Goal: Task Accomplishment & Management: Complete application form

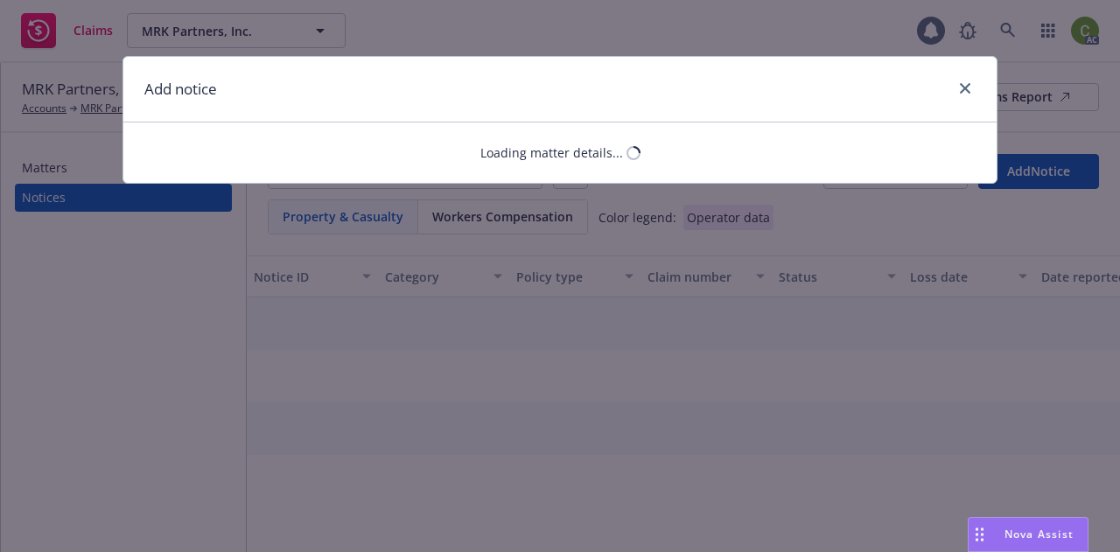
select select "GENERAL_LIABILITY"
select select "open"
select select "INCIDENT_OCCURENCE_CIRCUMSTANCE"
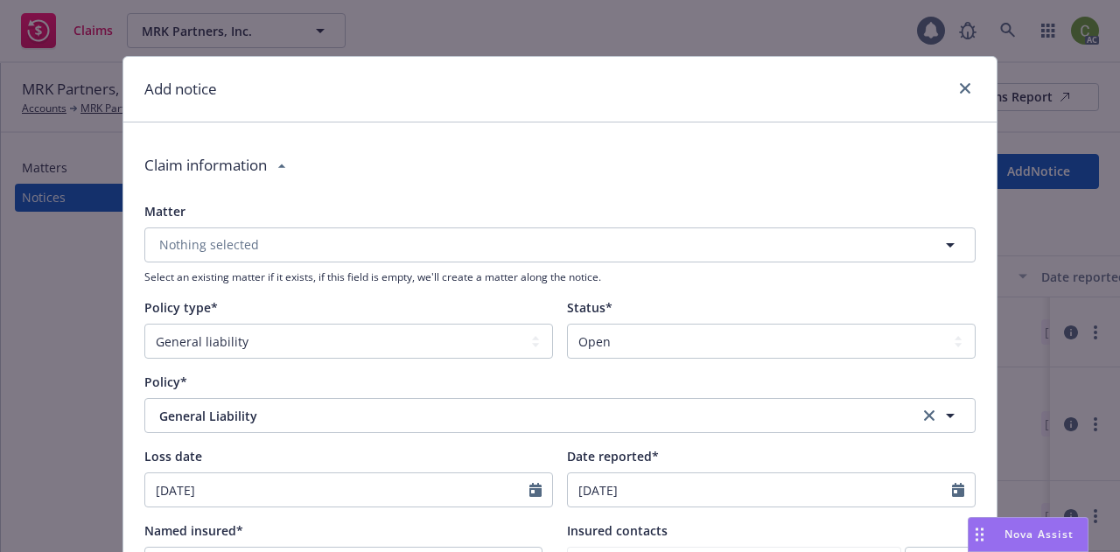
type textarea "x"
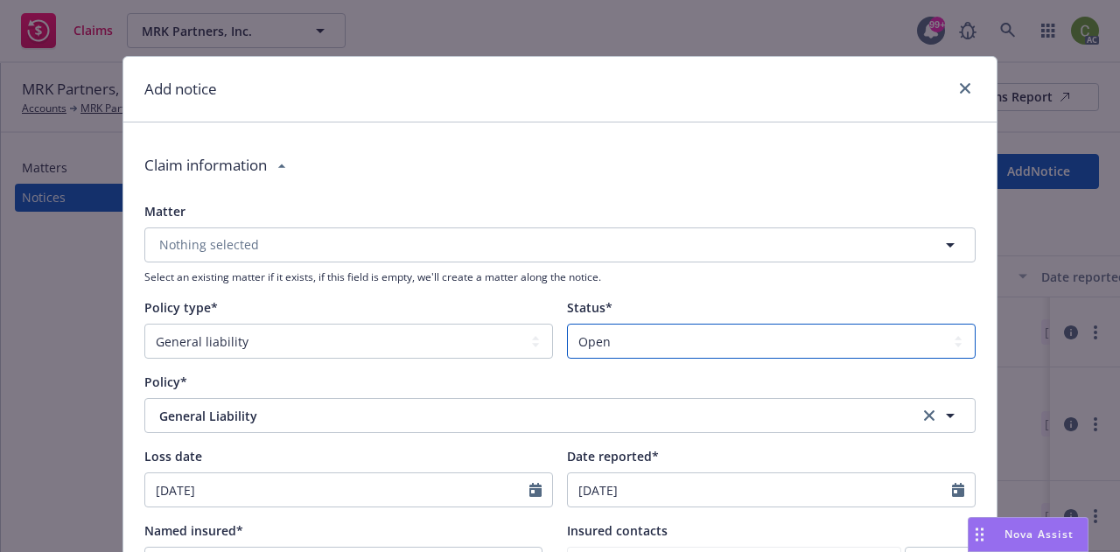
click at [634, 338] on select "Select a status Closed Open" at bounding box center [771, 341] width 408 height 35
select select "closed"
click at [567, 324] on select "Select a status Closed Open" at bounding box center [771, 341] width 408 height 35
type textarea "x"
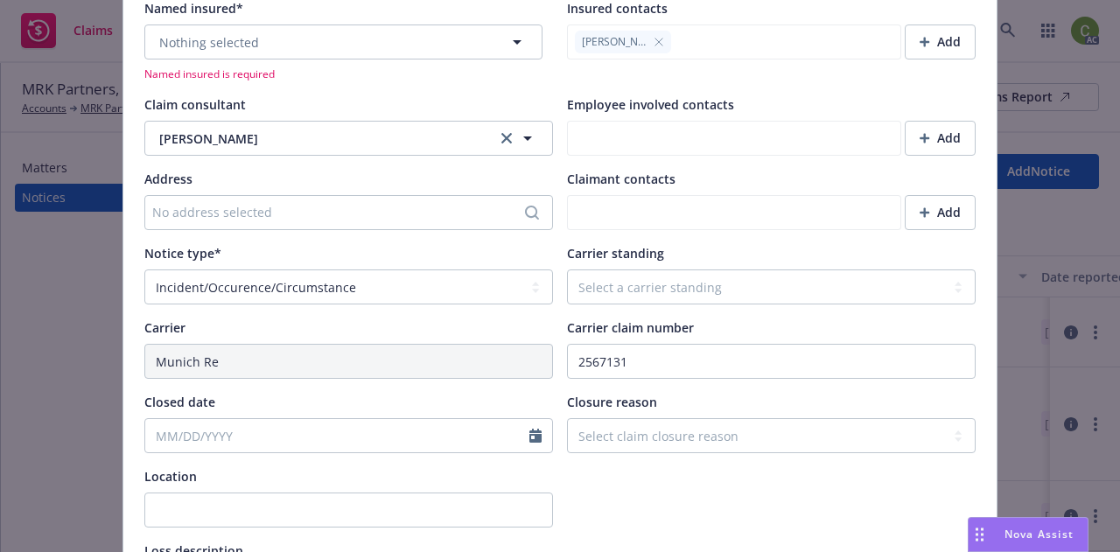
scroll to position [525, 0]
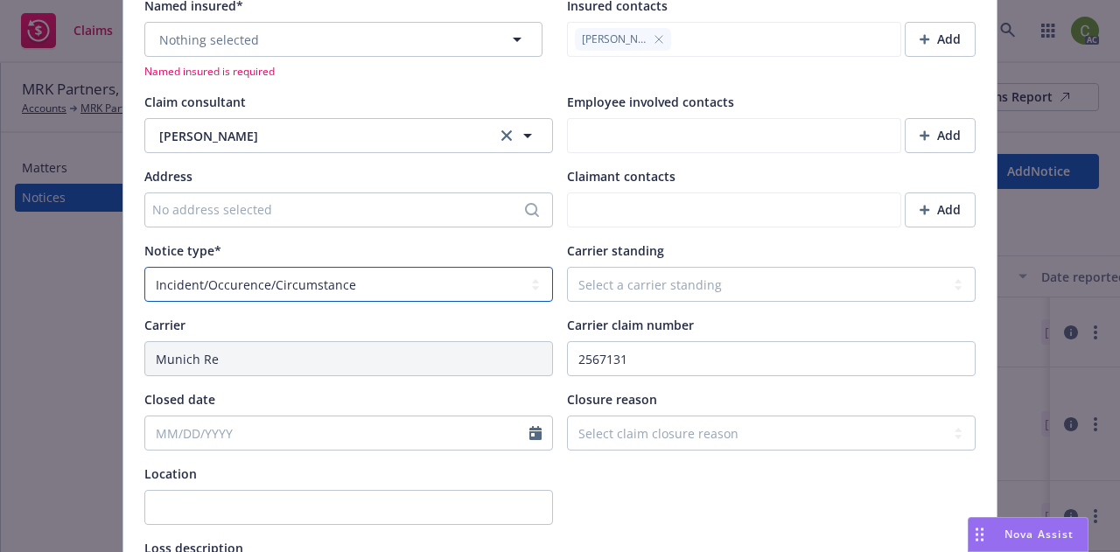
click at [275, 288] on select "Select a notice type Claim Incident/Occurence/Circumstance" at bounding box center [348, 284] width 408 height 35
click at [144, 267] on select "Select a notice type Claim Incident/Occurence/Circumstance" at bounding box center [348, 284] width 408 height 35
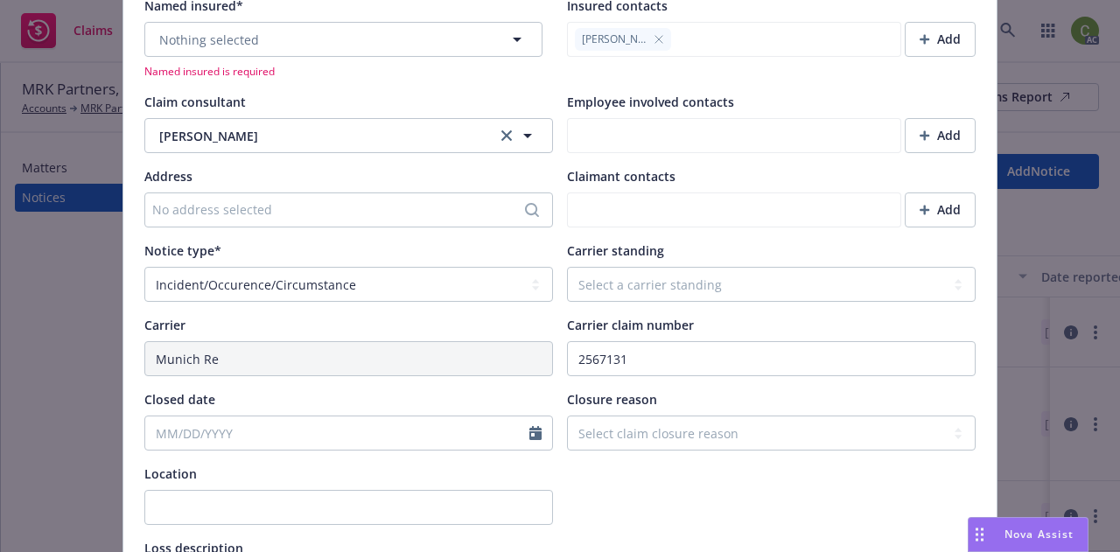
click at [722, 496] on div at bounding box center [771, 494] width 408 height 60
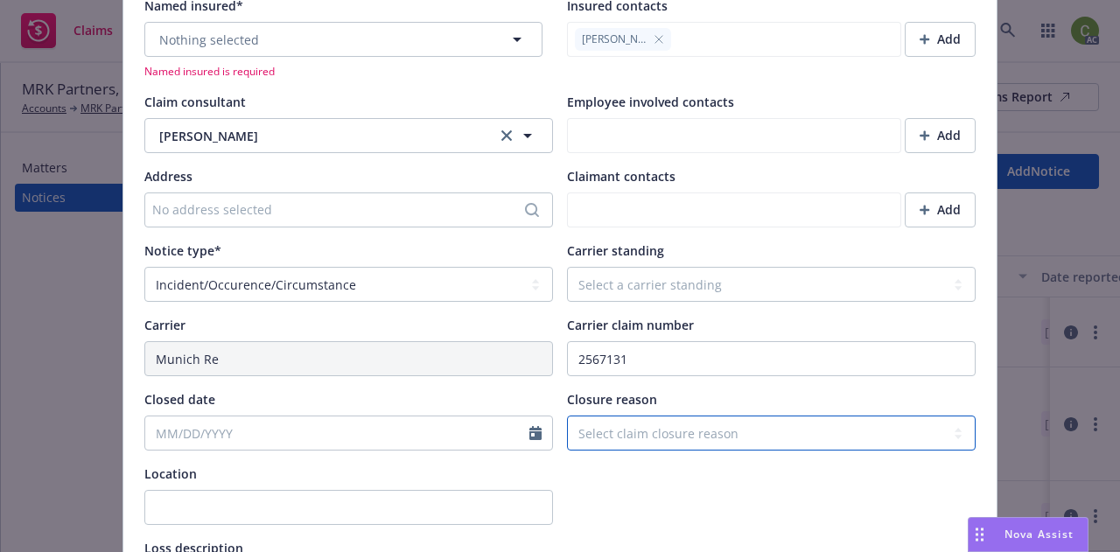
click at [680, 440] on select "Select claim closure reason Administrative closure Closed Closed no liability f…" at bounding box center [771, 432] width 408 height 35
select select "no-claim-pursued-by-claimant"
click at [567, 415] on select "Select claim closure reason Administrative closure Closed Closed no liability f…" at bounding box center [771, 432] width 408 height 35
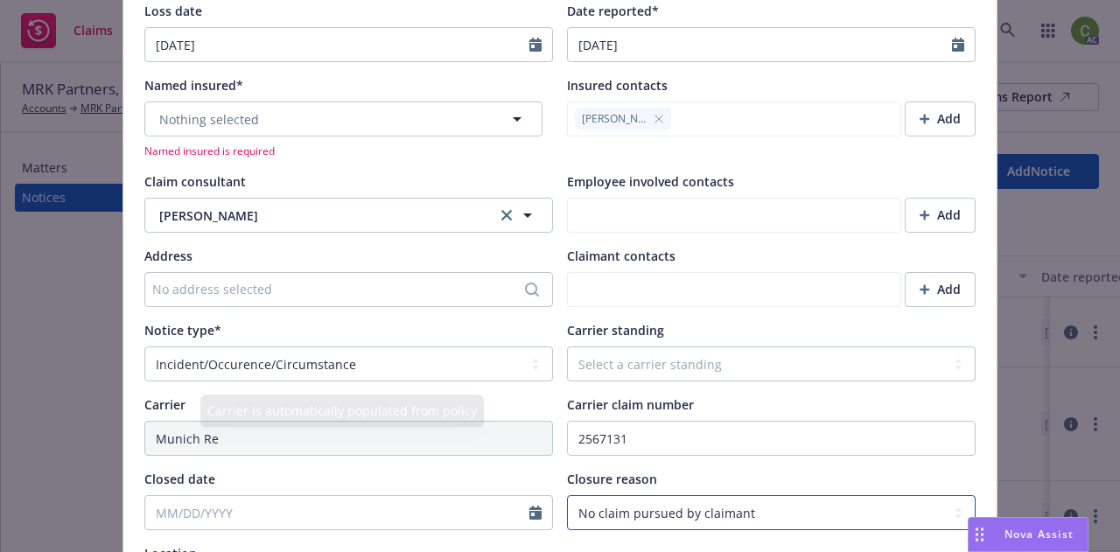
scroll to position [437, 0]
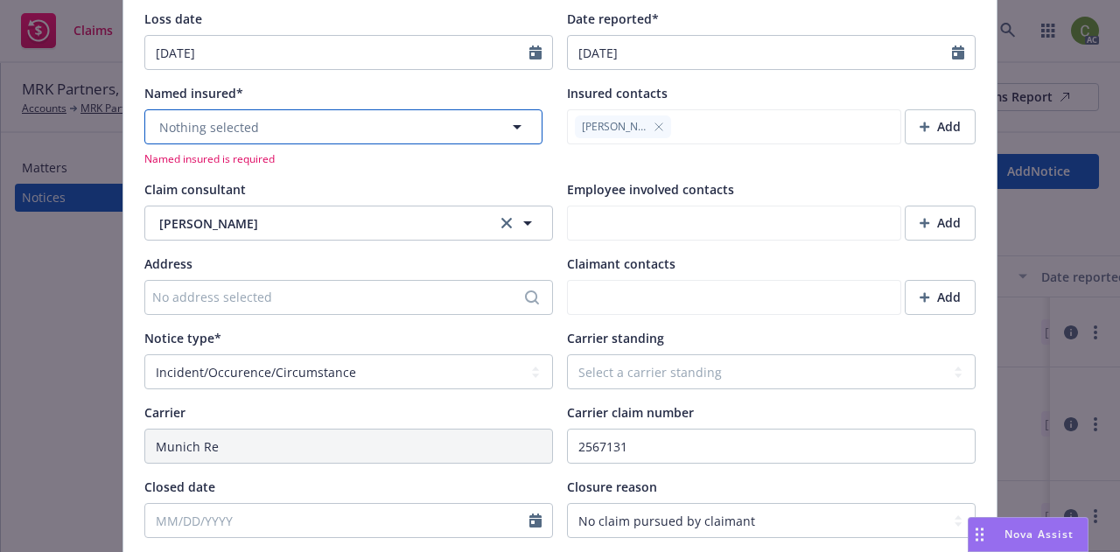
click at [269, 125] on button "Nothing selected" at bounding box center [343, 126] width 398 height 35
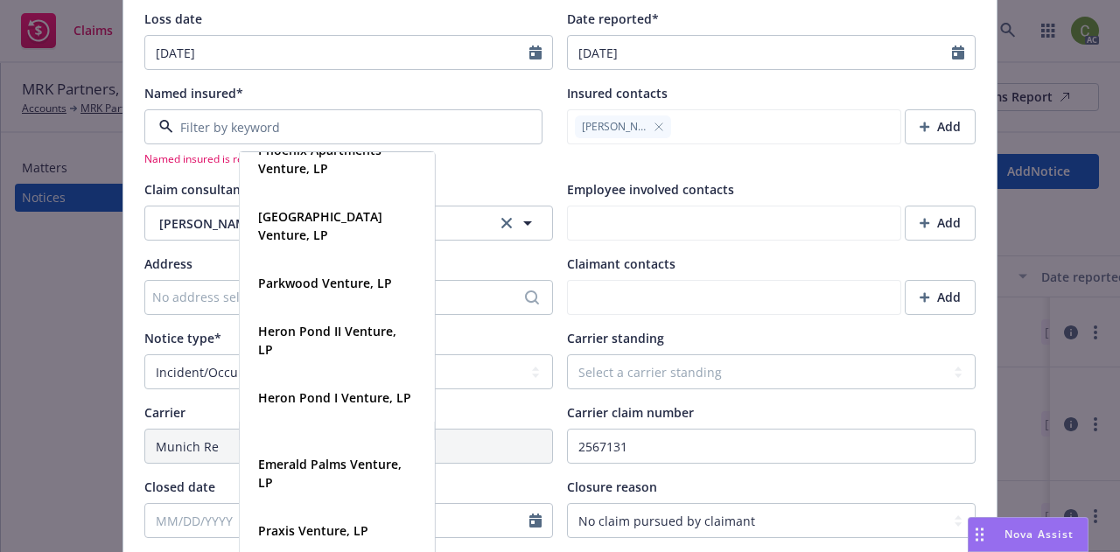
scroll to position [1479, 0]
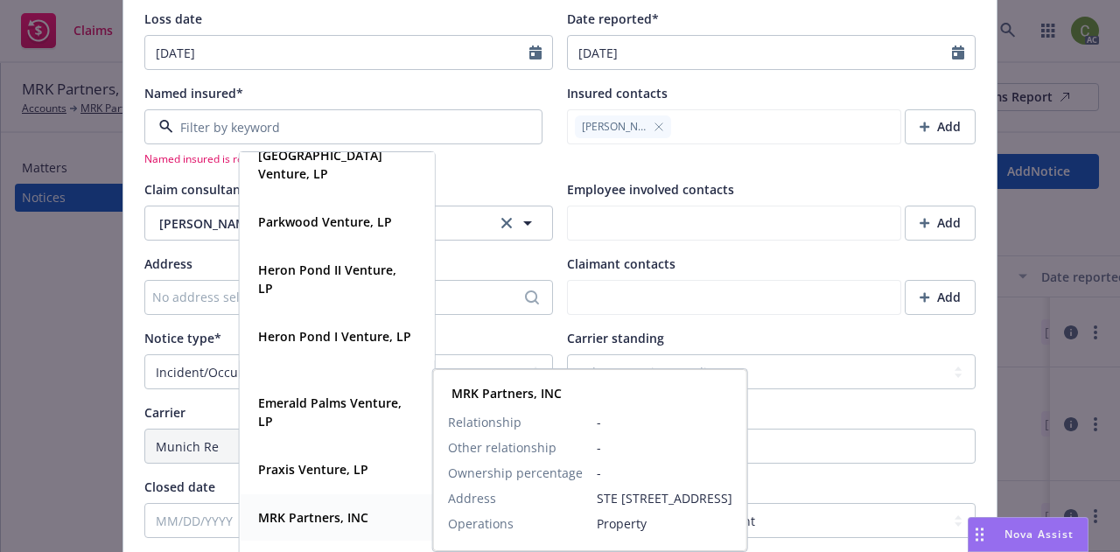
click at [352, 528] on div "MRK Partners, INC" at bounding box center [311, 517] width 121 height 25
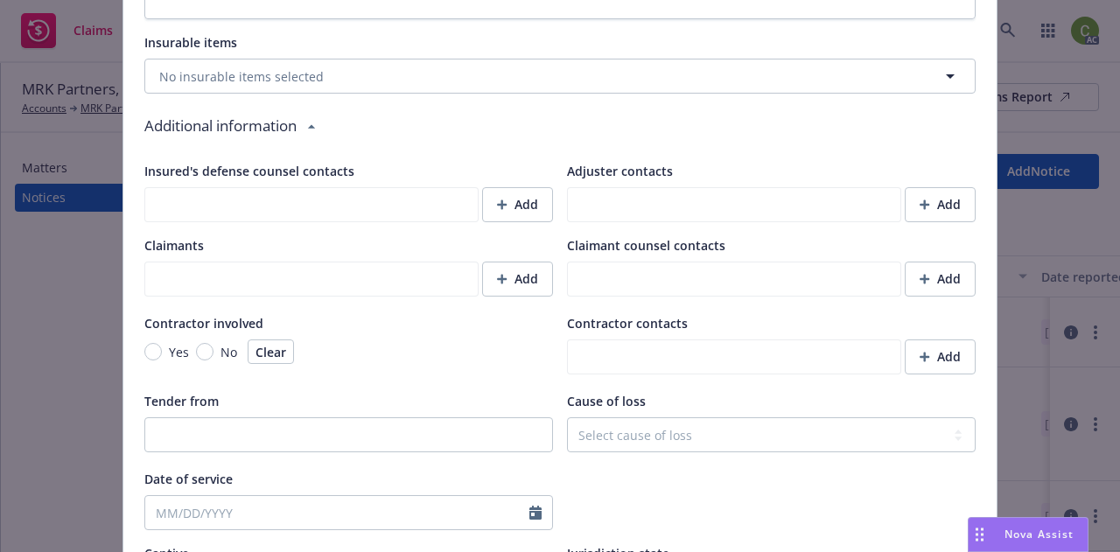
scroll to position [1312, 0]
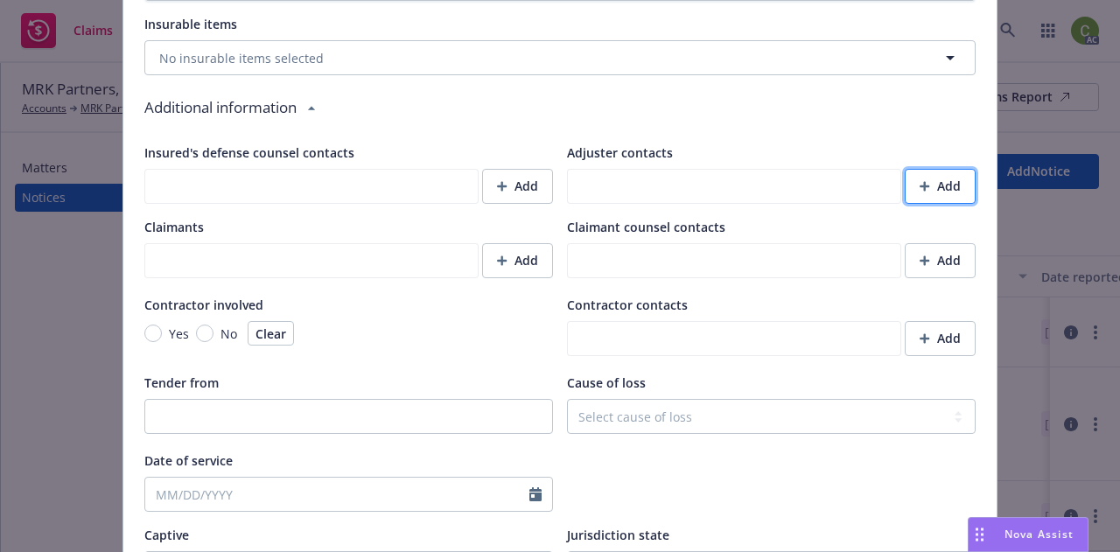
click at [932, 178] on div "Add" at bounding box center [939, 186] width 41 height 33
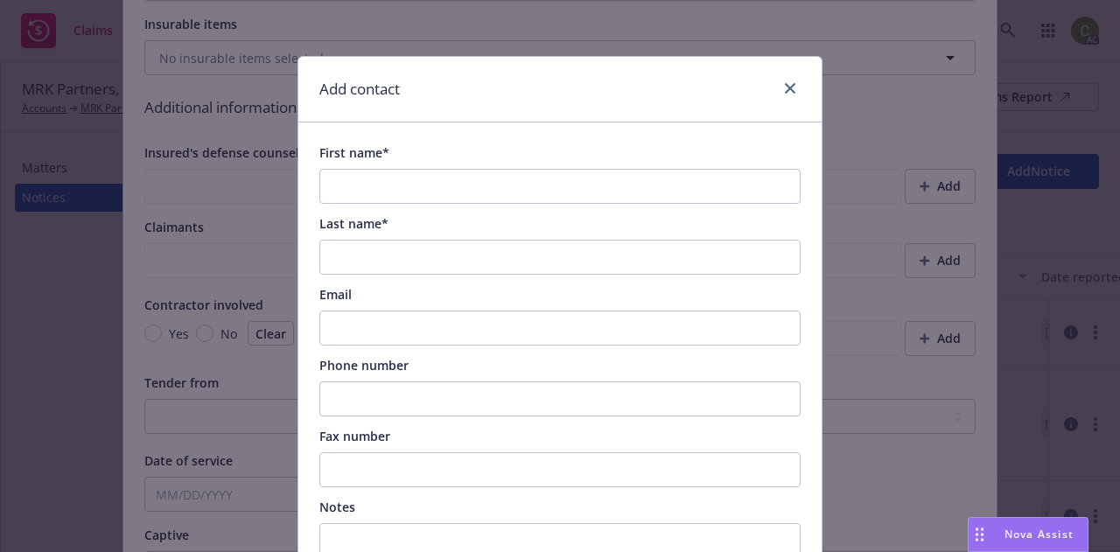
type textarea "x"
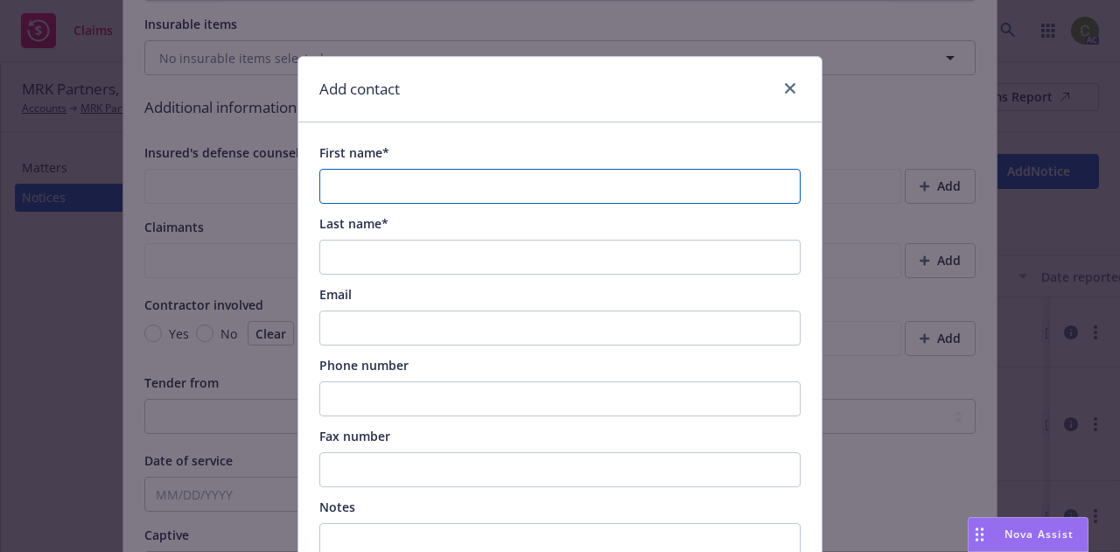
click at [355, 180] on input "First name*" at bounding box center [559, 186] width 481 height 35
paste input "[PERSON_NAME]"
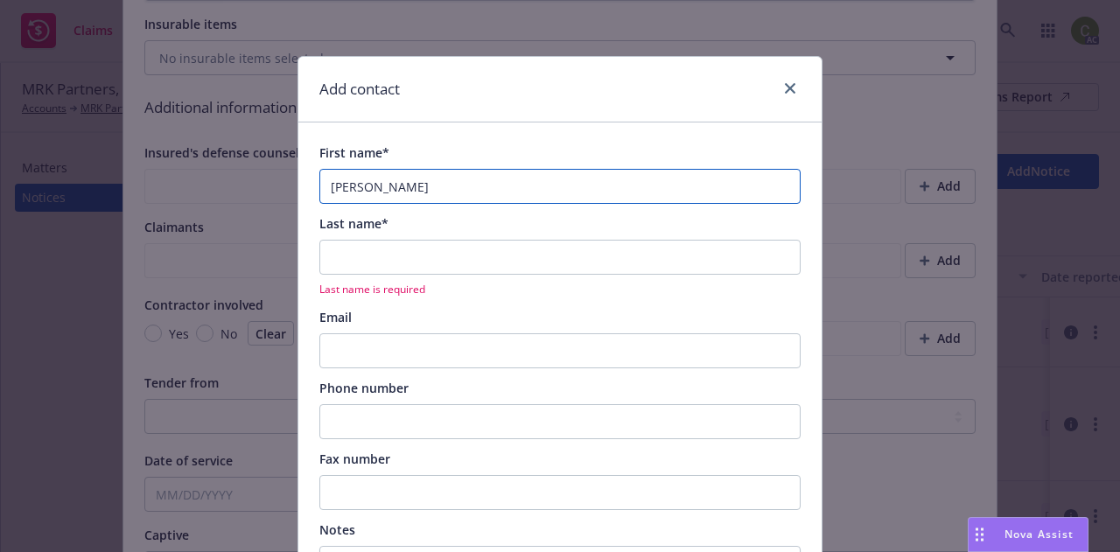
drag, startPoint x: 453, startPoint y: 187, endPoint x: 359, endPoint y: 195, distance: 94.8
click at [359, 195] on input "[PERSON_NAME]" at bounding box center [559, 186] width 481 height 35
type input "Teddy"
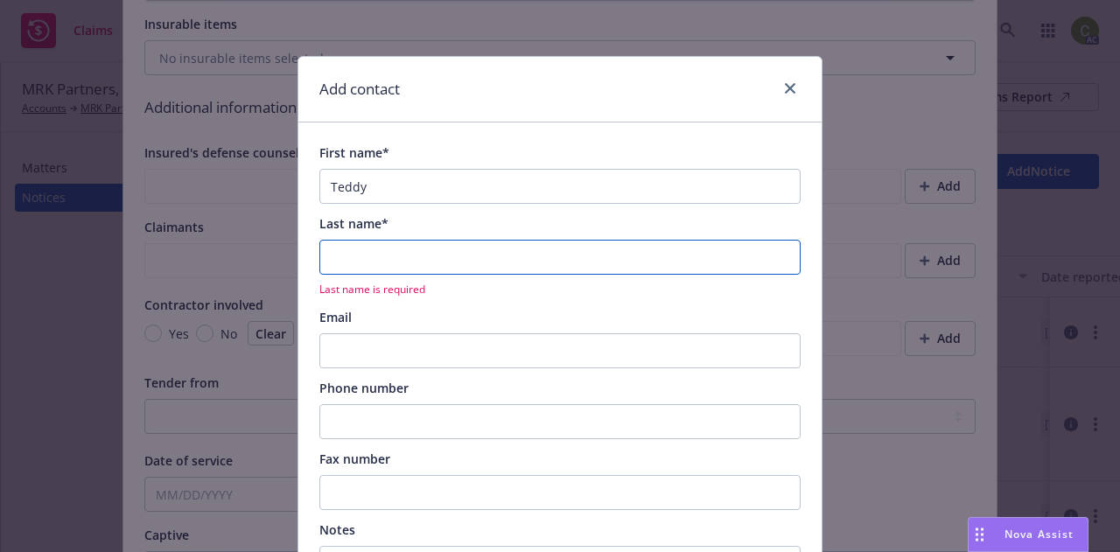
click at [376, 253] on input "Last name*" at bounding box center [559, 257] width 481 height 35
paste input "[PERSON_NAME]"
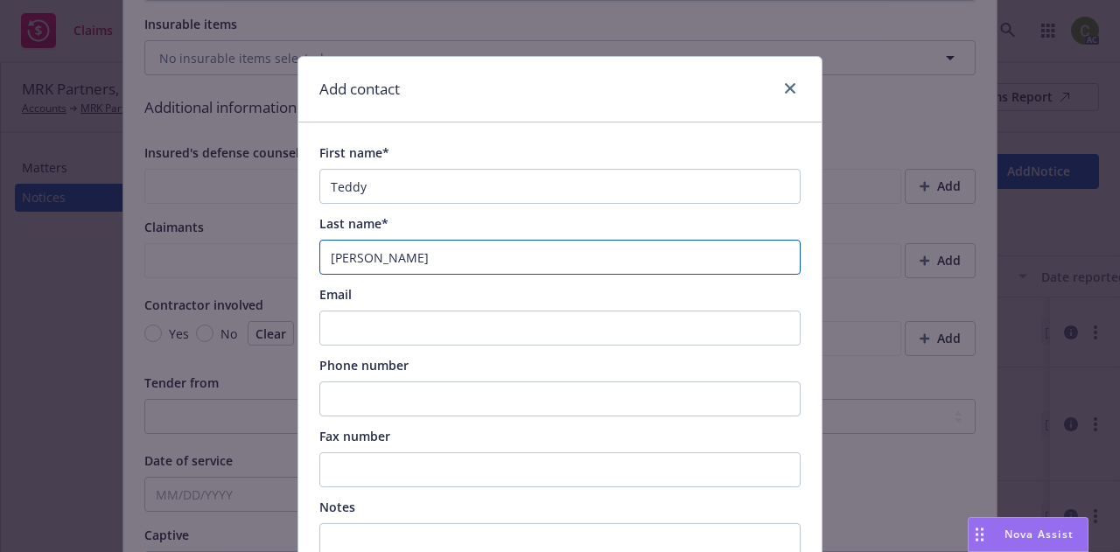
drag, startPoint x: 362, startPoint y: 257, endPoint x: 227, endPoint y: 254, distance: 134.7
click at [227, 254] on div "Add contact First name* Teddy Last name* Teddy Coleman Email Phone number Fax n…" at bounding box center [560, 276] width 1120 height 552
type input "[PERSON_NAME]"
type textarea "x"
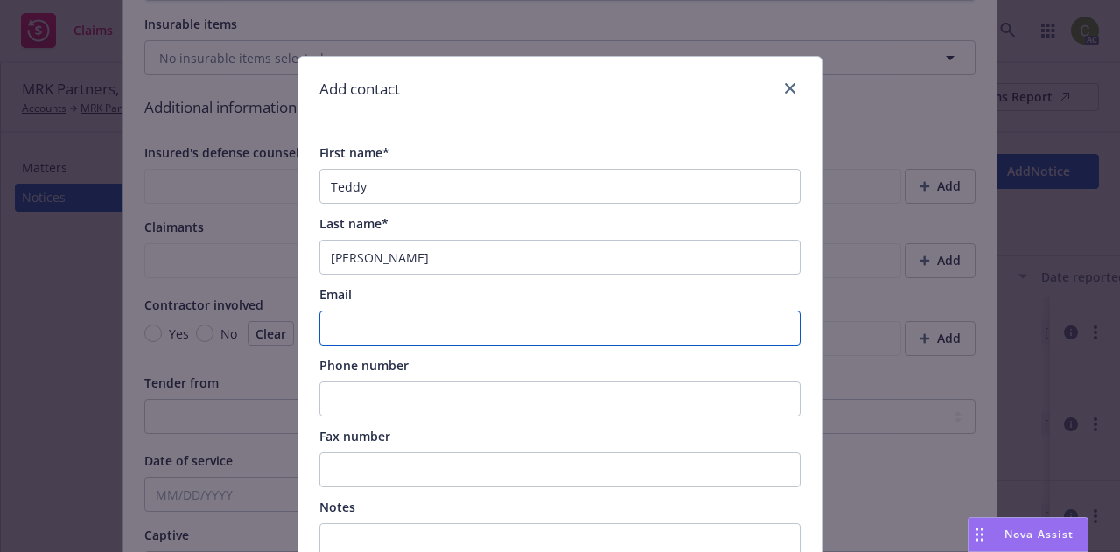
click at [329, 331] on input "Email" at bounding box center [559, 327] width 481 height 35
paste input "TColeman2@munichre.com"
type input "TColeman2@munichre.com"
type textarea "x"
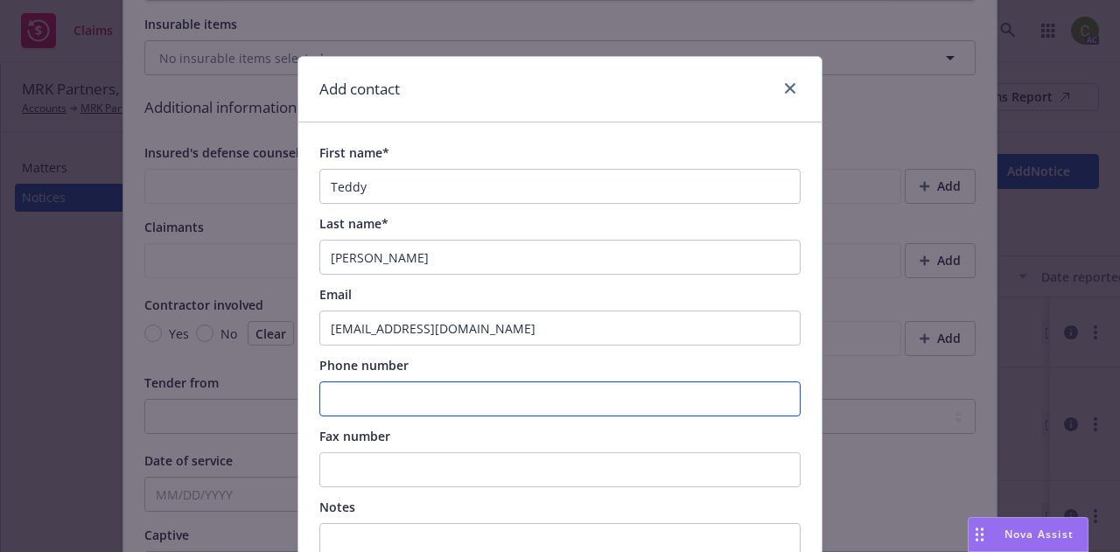
click at [382, 387] on input "Phone number" at bounding box center [559, 398] width 481 height 35
paste input "+1 (609) 419-8590"
type input "+1 (609) 419-8590"
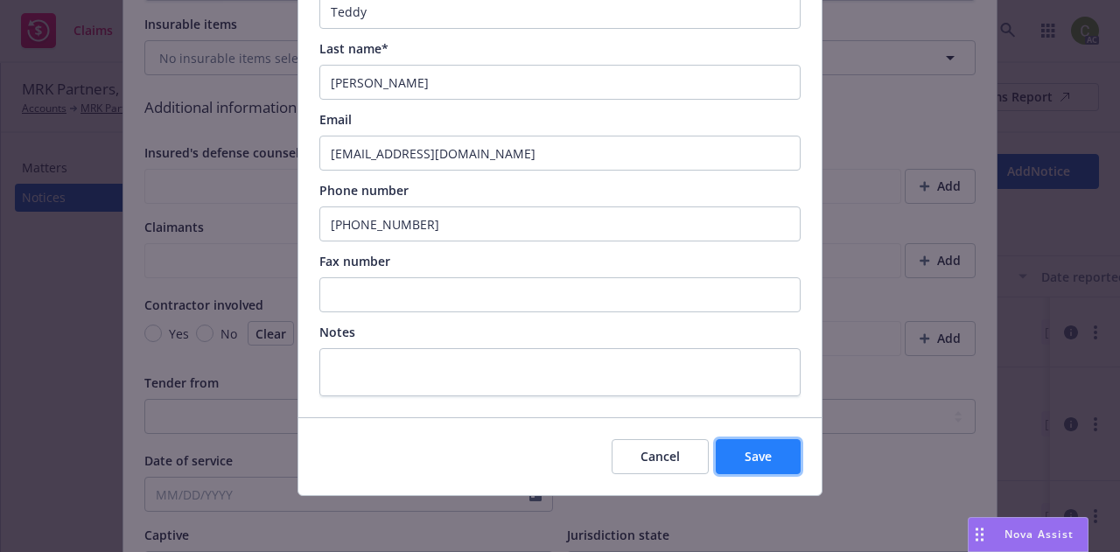
click at [764, 457] on span "Save" at bounding box center [757, 456] width 27 height 17
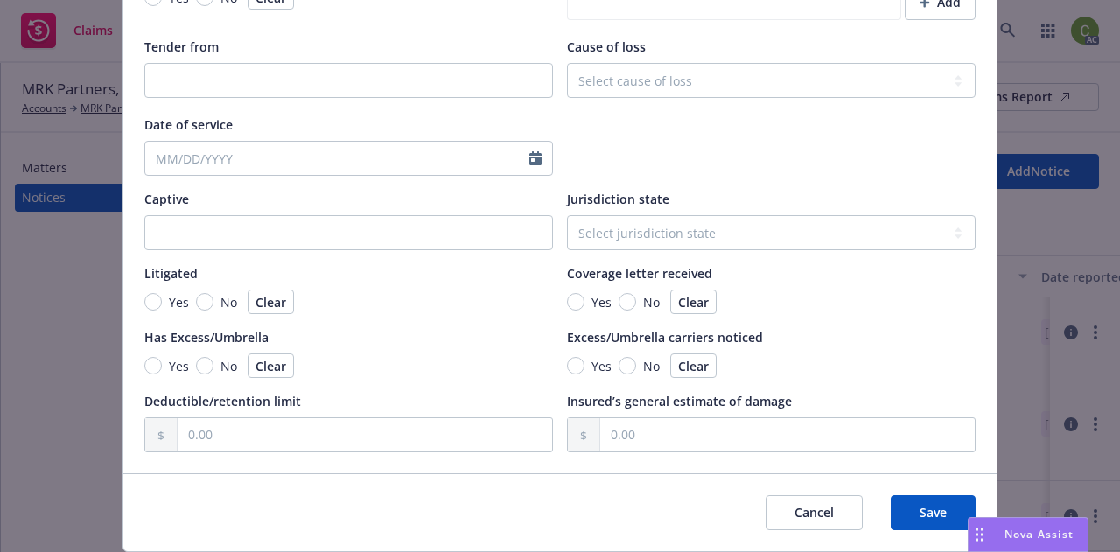
scroll to position [1704, 0]
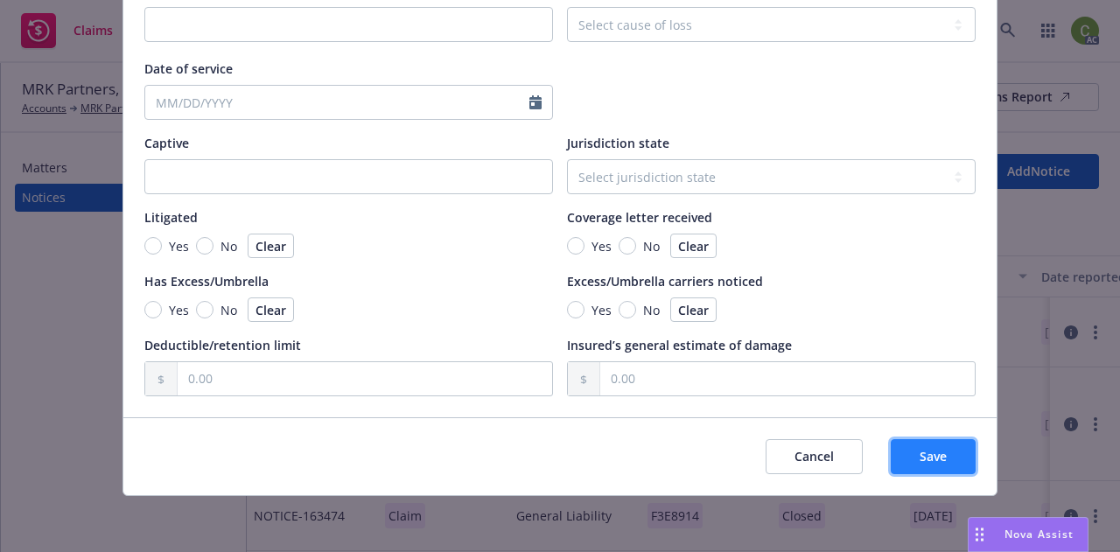
click at [903, 445] on button "Save" at bounding box center [932, 456] width 85 height 35
type textarea "x"
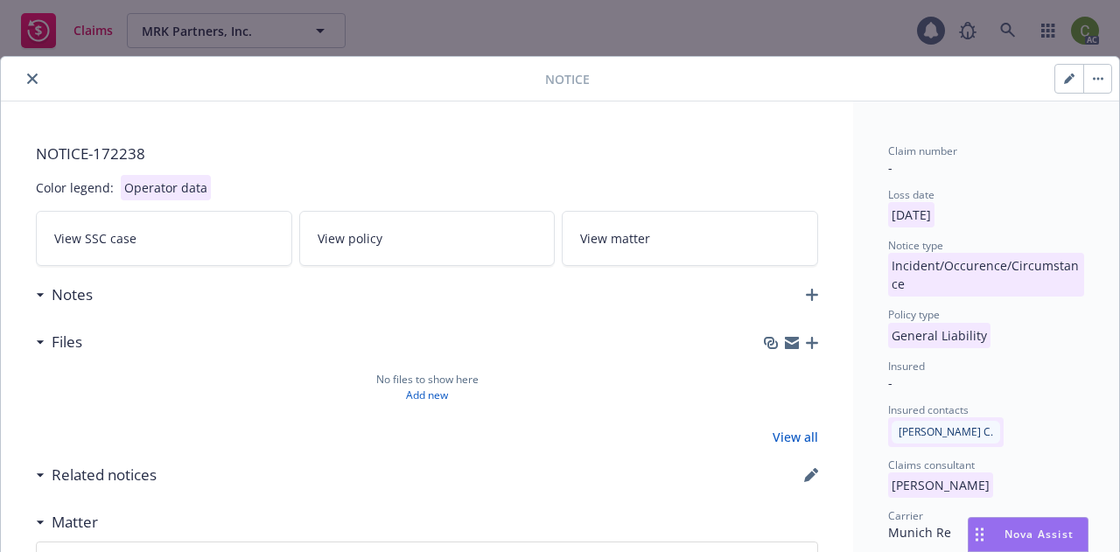
click at [1063, 87] on button "button" at bounding box center [1069, 79] width 28 height 28
select select "GENERAL_LIABILITY"
select select "closed"
select select "INCIDENT_OCCURENCE_CIRCUMSTANCE"
select select "no-claim-pursued-by-claimant"
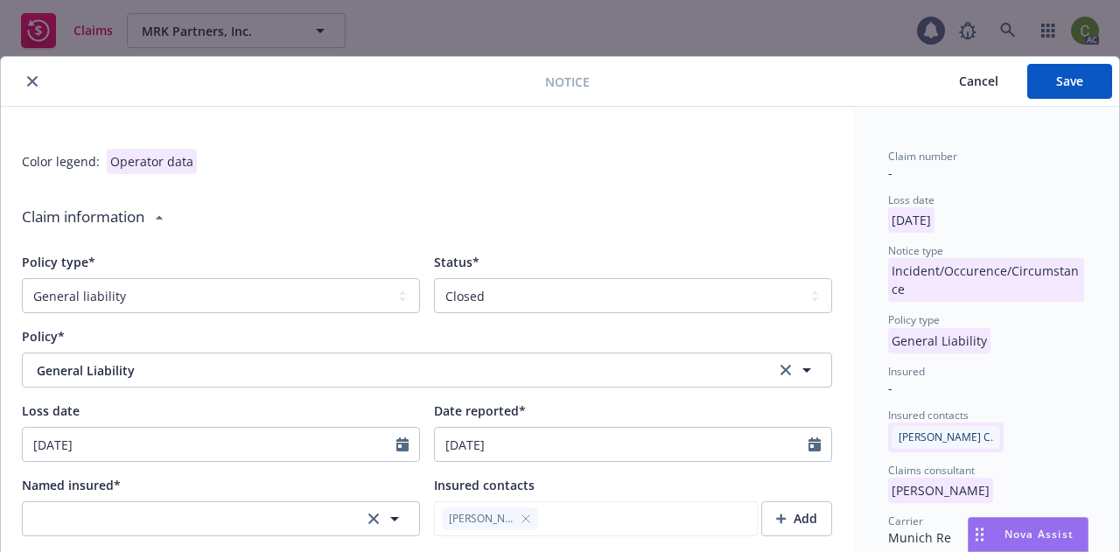
type textarea "x"
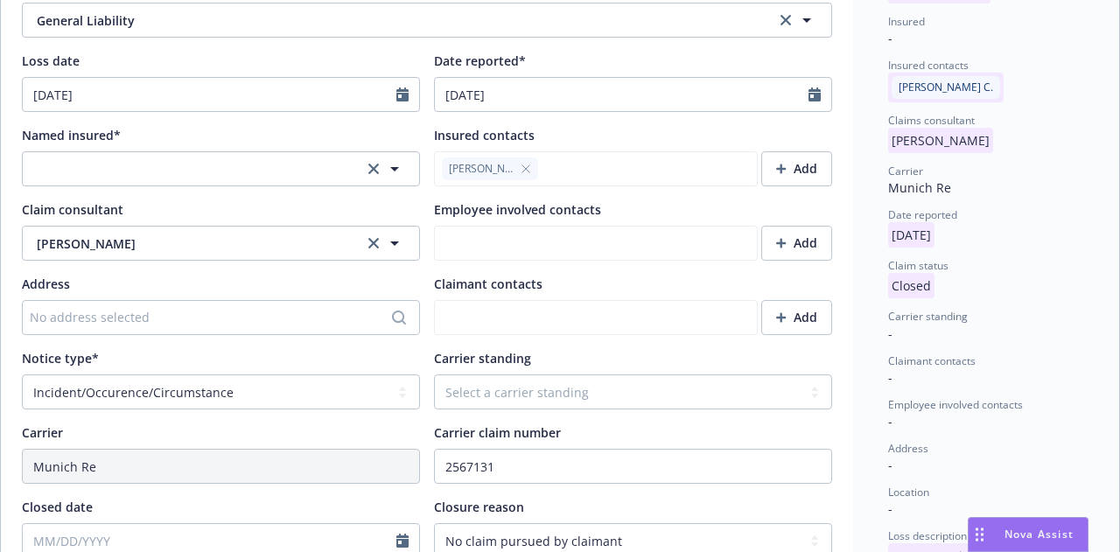
scroll to position [437, 0]
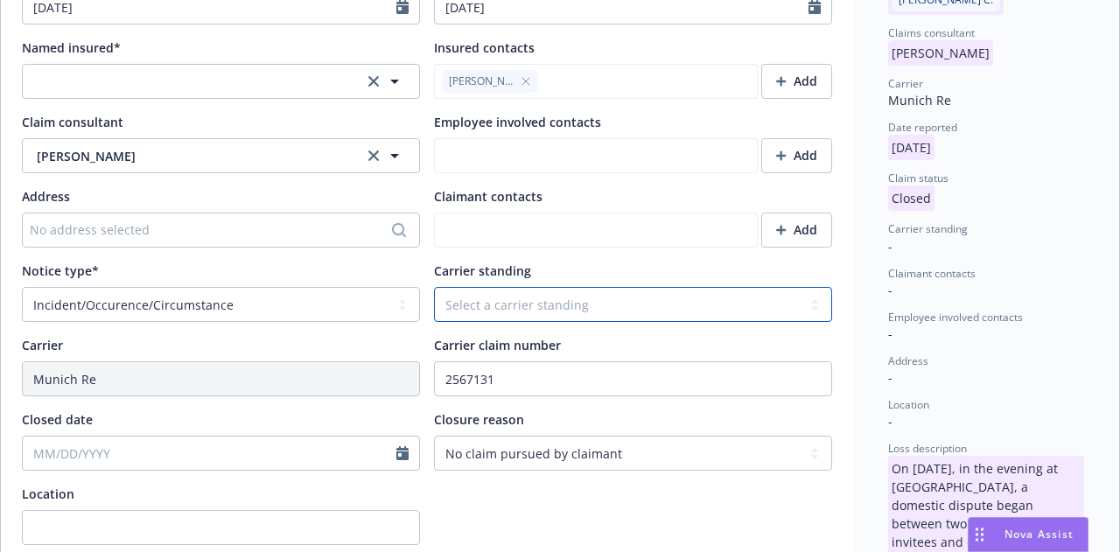
click at [563, 303] on select "Select a carrier standing Closed Not submitted Open Reopened Subrogated Withdra…" at bounding box center [633, 304] width 398 height 35
select select "CLOSED"
click at [434, 287] on select "Select a carrier standing Closed Not submitted Open Reopened Subrogated Withdra…" at bounding box center [633, 304] width 398 height 35
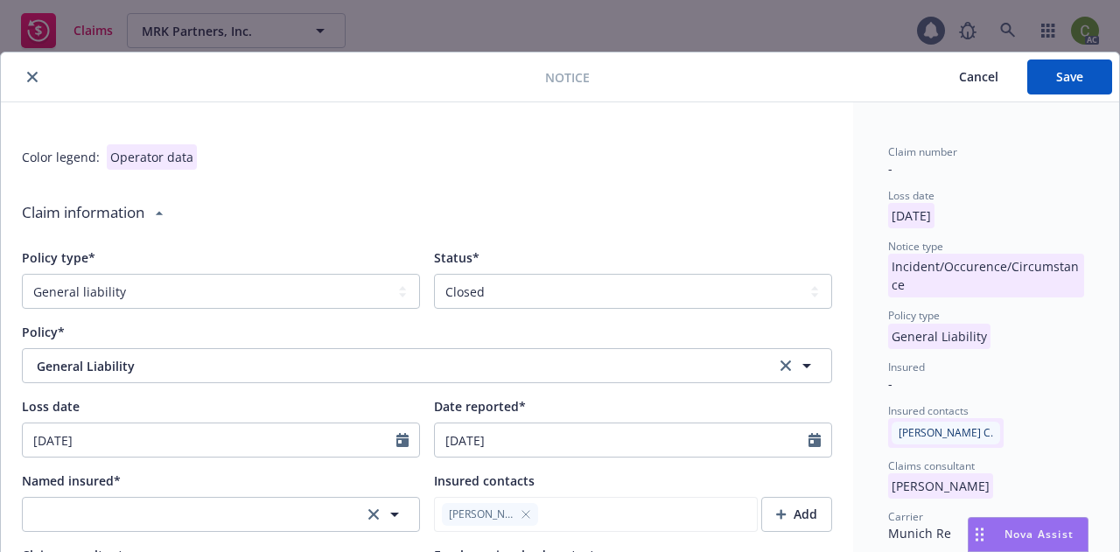
scroll to position [0, 0]
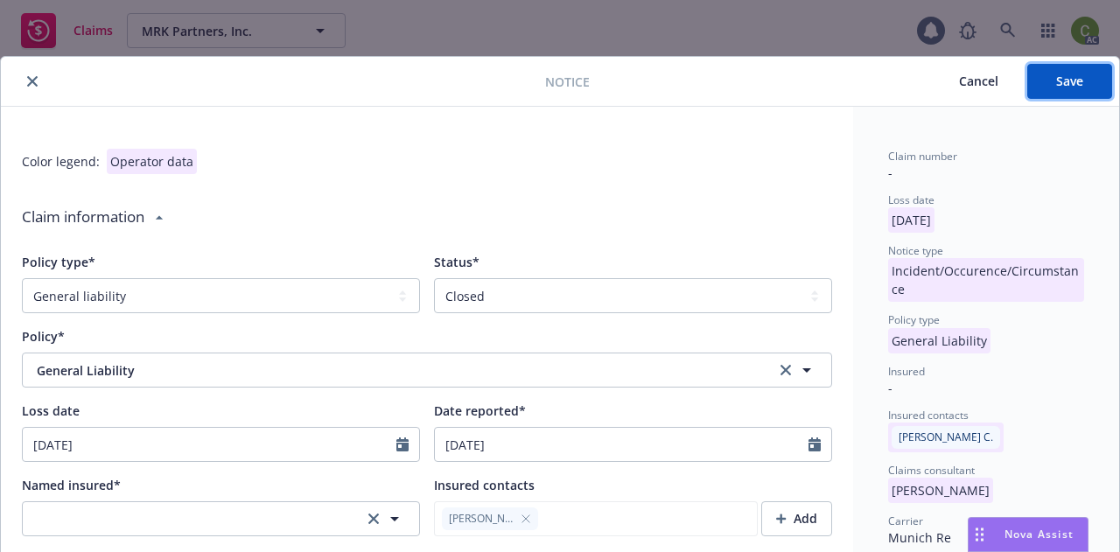
drag, startPoint x: 1055, startPoint y: 79, endPoint x: 958, endPoint y: 57, distance: 99.5
click at [1056, 78] on span "Save" at bounding box center [1069, 81] width 27 height 17
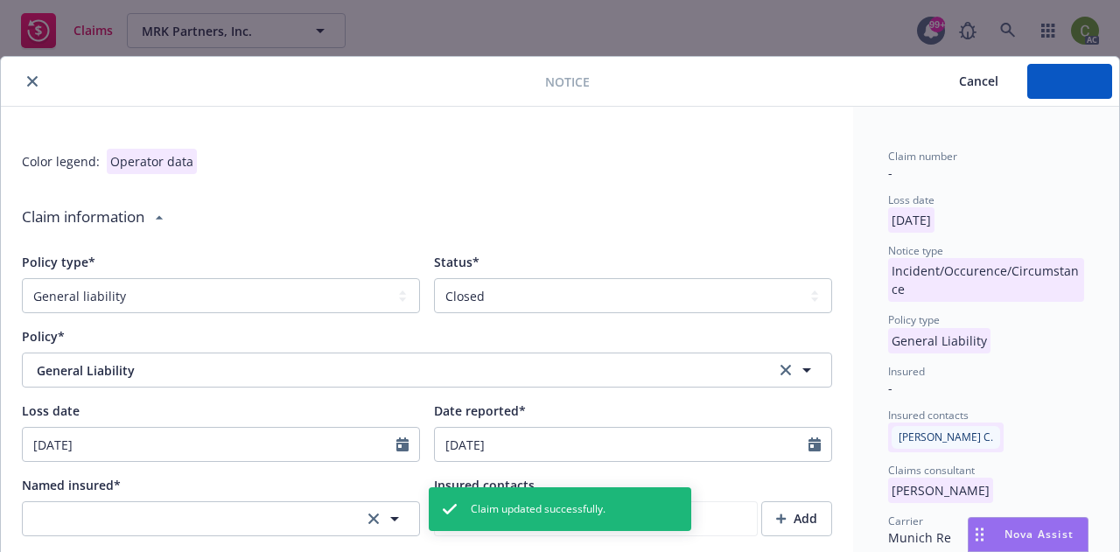
type textarea "x"
